Goal: Task Accomplishment & Management: Manage account settings

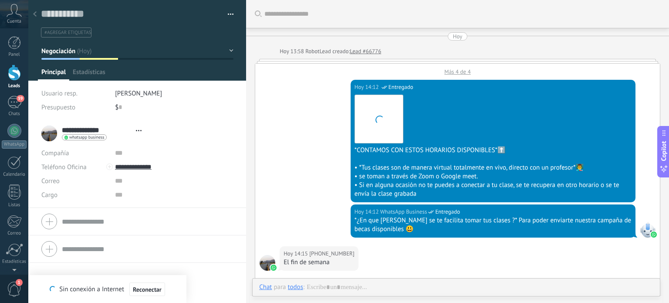
click at [16, 71] on div at bounding box center [14, 72] width 13 height 16
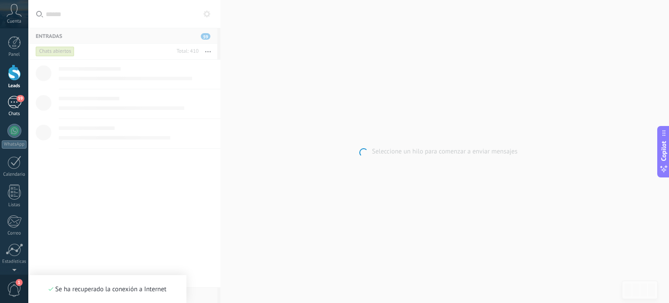
click at [13, 100] on div "59" at bounding box center [14, 102] width 14 height 13
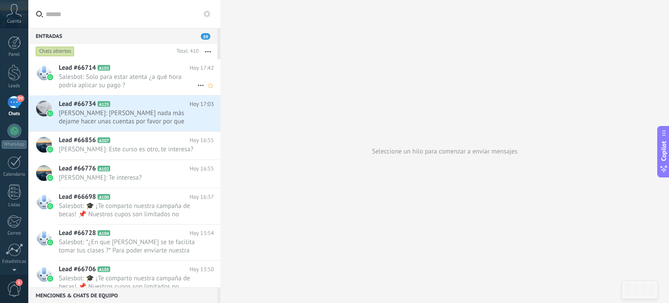
click at [138, 77] on span "Salesbot: Solo para estar atenta ¿a qué hora podría aplicar su pago ?" at bounding box center [128, 81] width 139 height 17
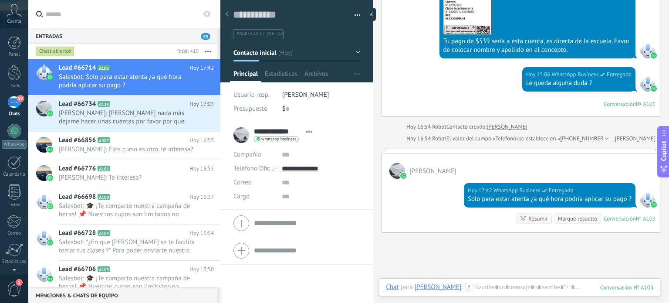
scroll to position [813, 0]
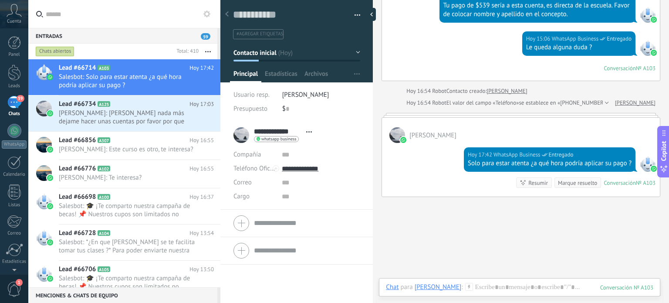
click at [462, 135] on div "[PERSON_NAME]" at bounding box center [521, 130] width 278 height 25
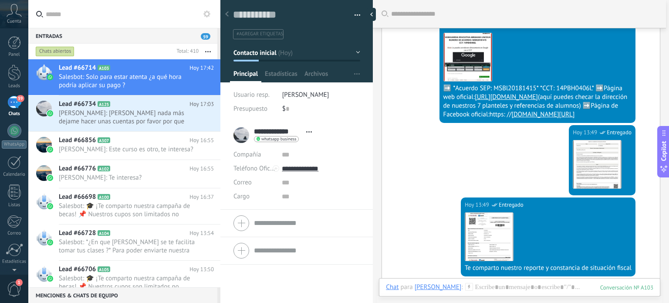
scroll to position [52, 0]
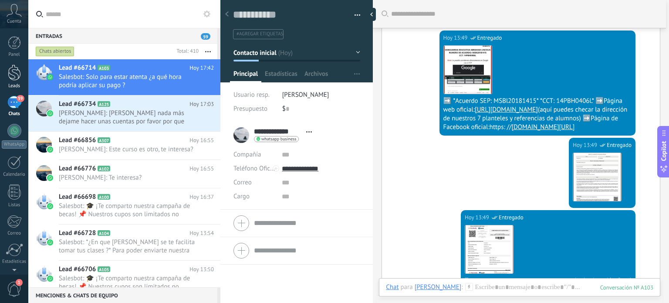
click at [10, 77] on div at bounding box center [14, 72] width 13 height 16
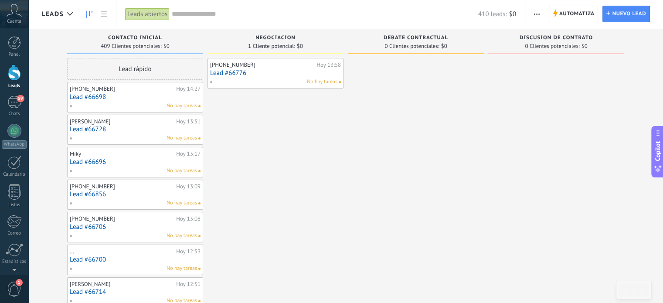
drag, startPoint x: 254, startPoint y: 36, endPoint x: 416, endPoint y: 37, distance: 161.6
drag, startPoint x: 249, startPoint y: 43, endPoint x: 293, endPoint y: 38, distance: 43.8
click at [293, 38] on div "Negociación 1 Cliente potencial: $0" at bounding box center [275, 41] width 136 height 26
drag, startPoint x: 247, startPoint y: 37, endPoint x: 321, endPoint y: 51, distance: 75.1
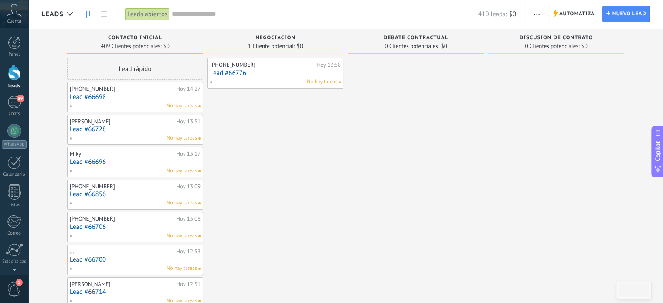
click at [321, 51] on div "Negociación 1 Cliente potencial: $0" at bounding box center [275, 41] width 136 height 26
click at [310, 42] on div "1 Cliente potencial: $0" at bounding box center [275, 45] width 127 height 7
drag, startPoint x: 373, startPoint y: 33, endPoint x: 439, endPoint y: 175, distance: 156.3
drag, startPoint x: 518, startPoint y: 36, endPoint x: 576, endPoint y: 80, distance: 73.2
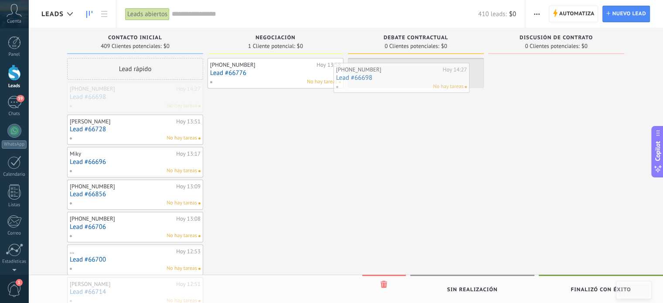
drag, startPoint x: 110, startPoint y: 90, endPoint x: 376, endPoint y: 71, distance: 266.9
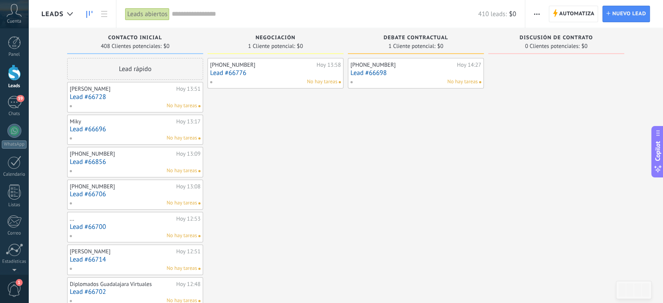
click at [376, 71] on link "Lead #66698" at bounding box center [415, 72] width 131 height 7
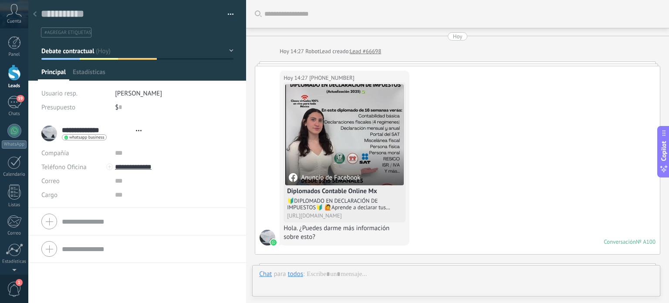
type textarea "**********"
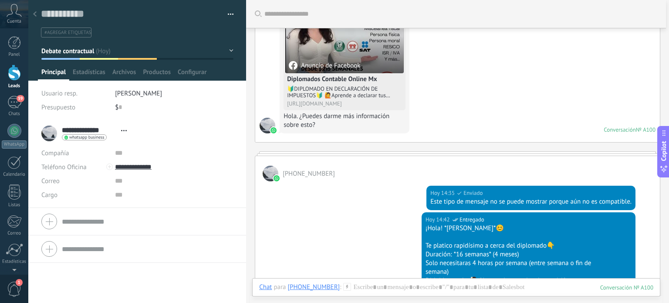
scroll to position [112, 0]
click at [37, 14] on div at bounding box center [35, 14] width 12 height 17
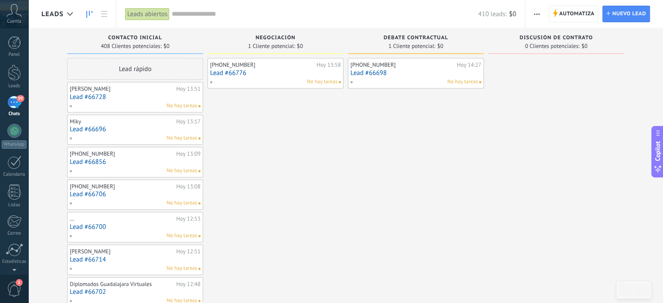
drag, startPoint x: 515, startPoint y: 37, endPoint x: 589, endPoint y: 64, distance: 79.2
drag, startPoint x: 237, startPoint y: 34, endPoint x: 380, endPoint y: 132, distance: 173.3
drag, startPoint x: 246, startPoint y: 38, endPoint x: 352, endPoint y: 80, distance: 114.4
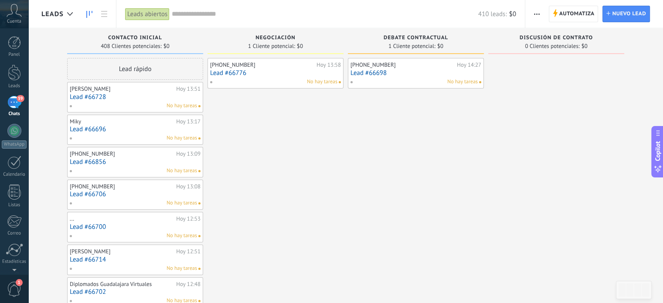
drag, startPoint x: 457, startPoint y: 51, endPoint x: 401, endPoint y: 132, distance: 98.5
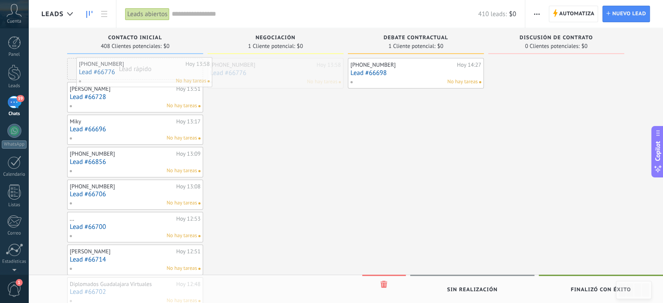
drag, startPoint x: 266, startPoint y: 65, endPoint x: 135, endPoint y: 64, distance: 131.6
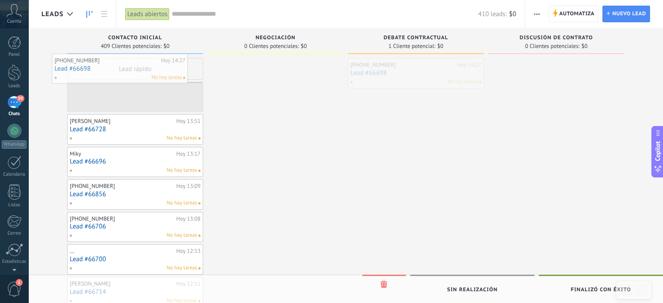
drag, startPoint x: 403, startPoint y: 80, endPoint x: 107, endPoint y: 76, distance: 295.8
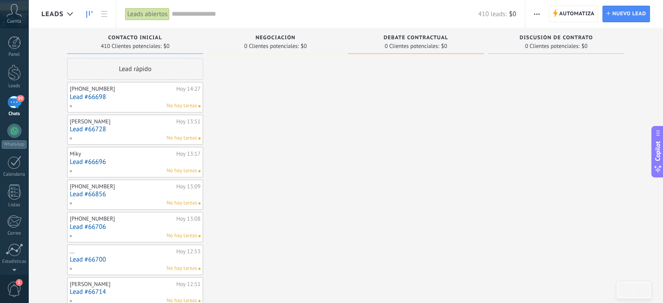
click at [12, 105] on div "59" at bounding box center [14, 102] width 14 height 13
